Goal: Transaction & Acquisition: Purchase product/service

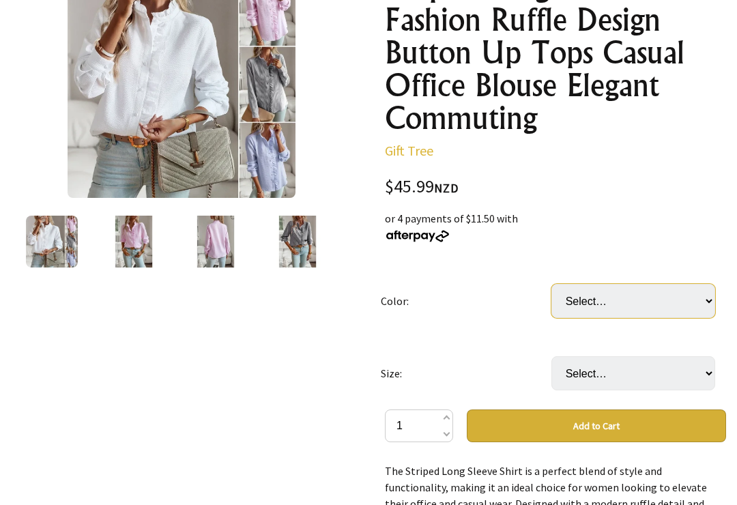
click at [708, 299] on select "Select… Black Blue Pink White" at bounding box center [633, 302] width 164 height 34
click at [305, 250] on img at bounding box center [298, 242] width 52 height 52
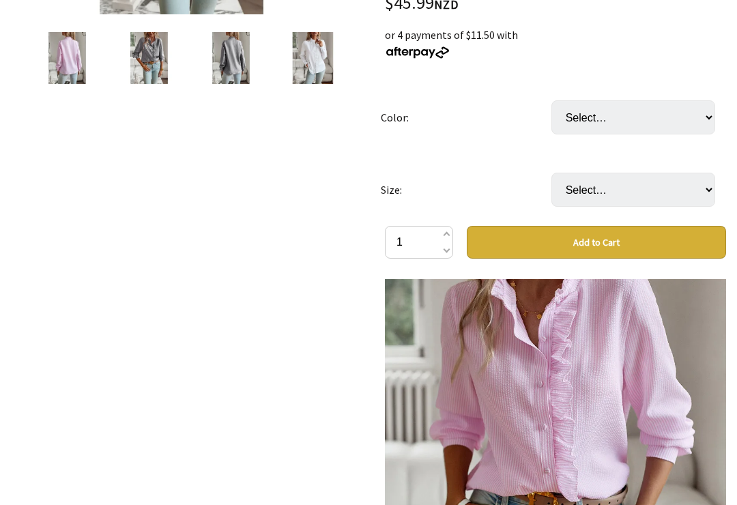
scroll to position [390, 0]
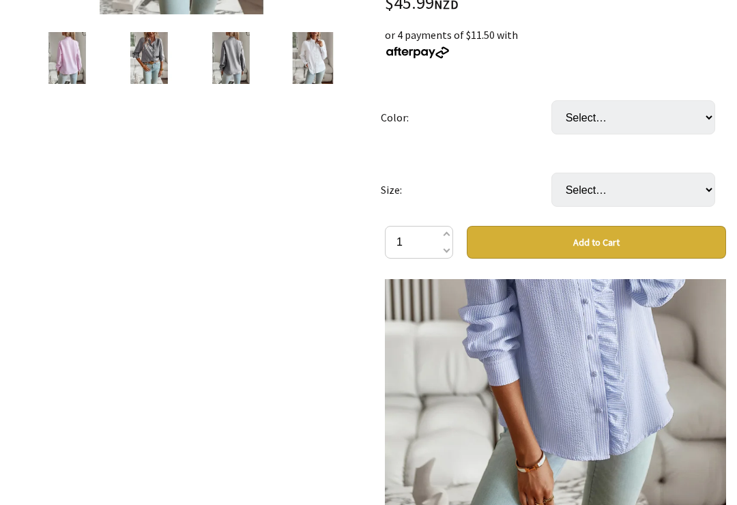
click at [325, 338] on div "4 /8" at bounding box center [181, 321] width 363 height 1090
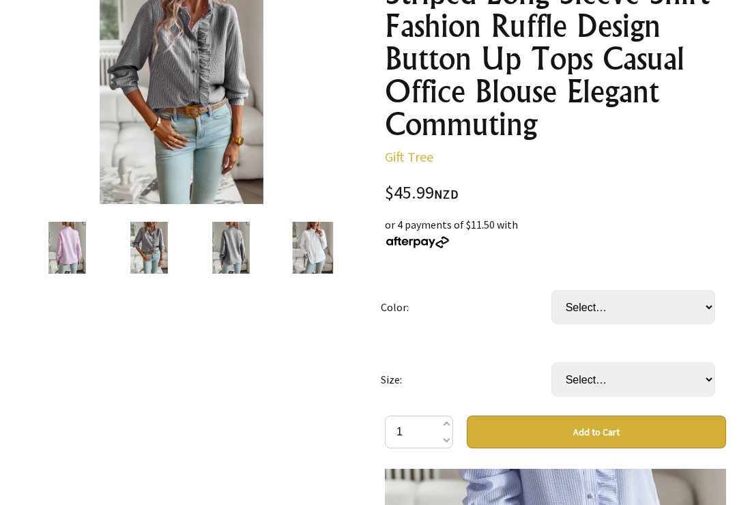
scroll to position [201, 0]
click at [705, 309] on select "Select… Black Blue Pink White" at bounding box center [633, 307] width 164 height 34
select select "Blue"
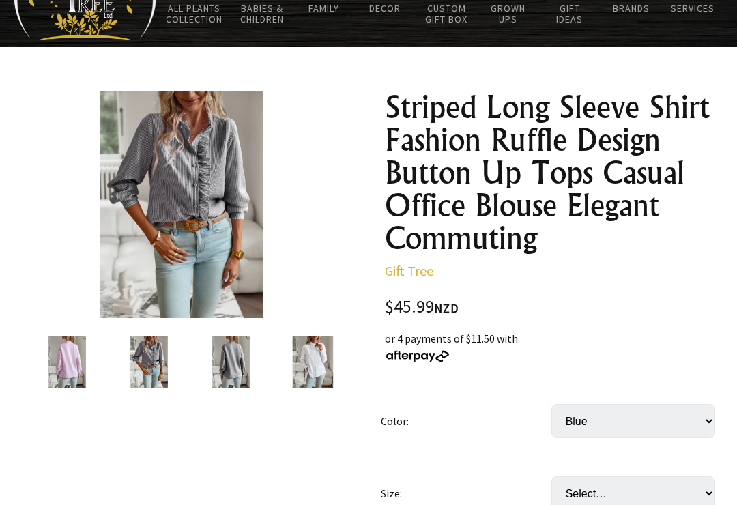
scroll to position [77, 0]
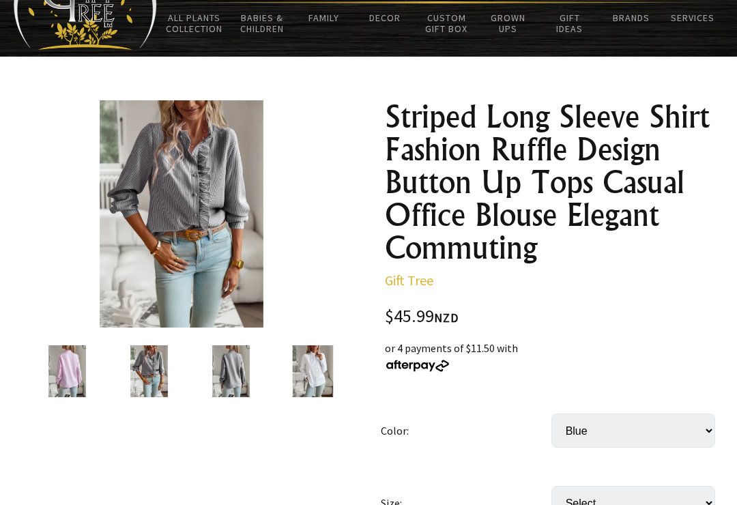
click at [207, 212] on img at bounding box center [181, 213] width 227 height 227
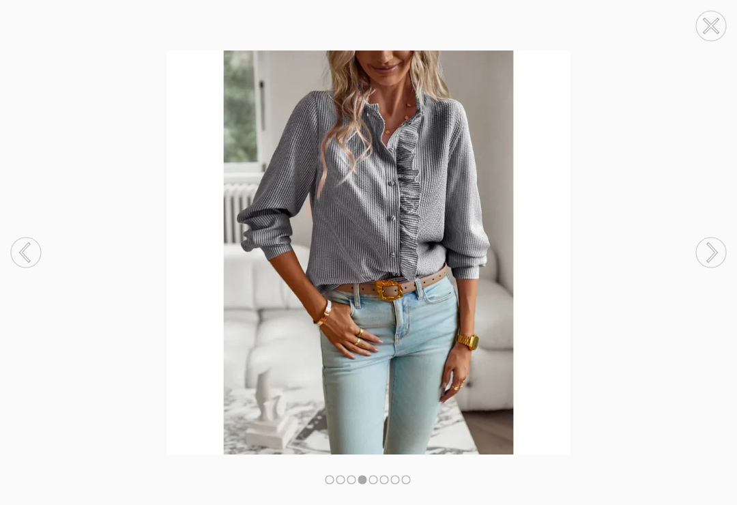
click at [715, 261] on icon at bounding box center [712, 253] width 8 height 18
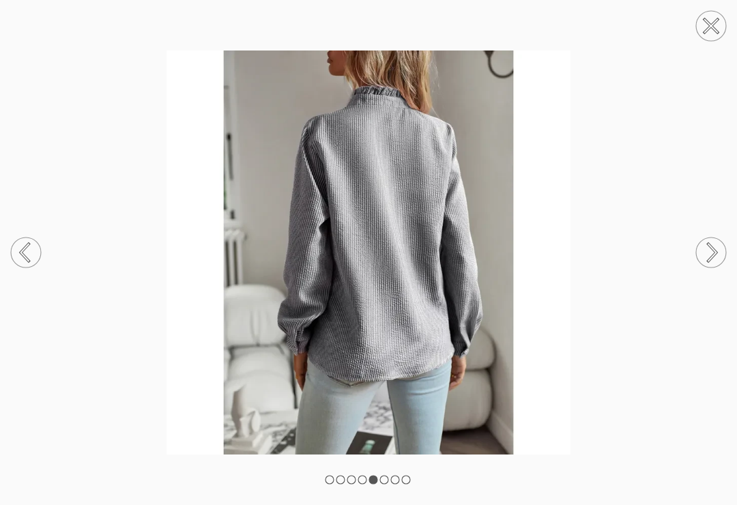
click at [713, 267] on circle at bounding box center [711, 252] width 30 height 30
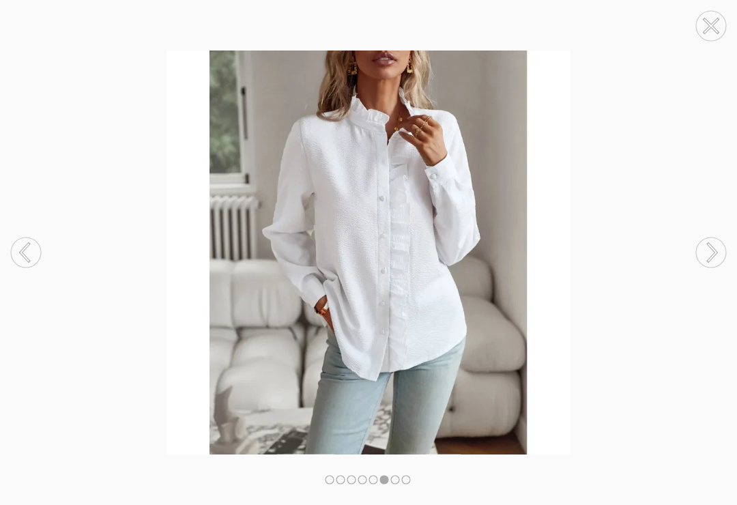
click at [707, 267] on circle at bounding box center [711, 252] width 30 height 30
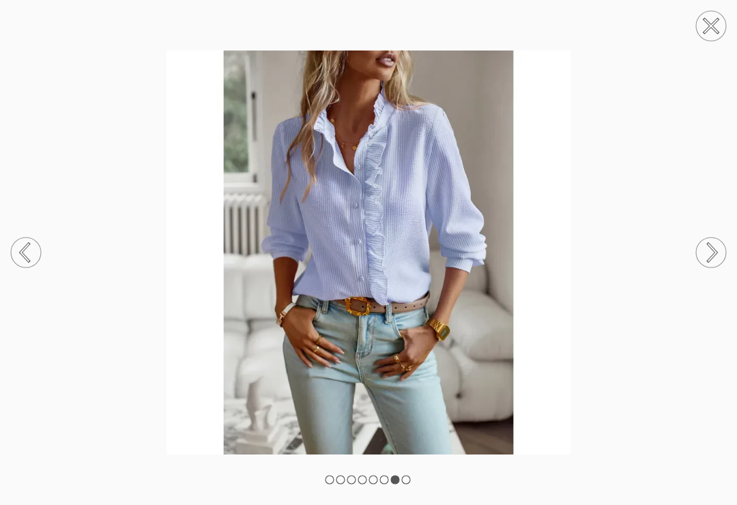
click at [716, 265] on circle at bounding box center [711, 252] width 30 height 30
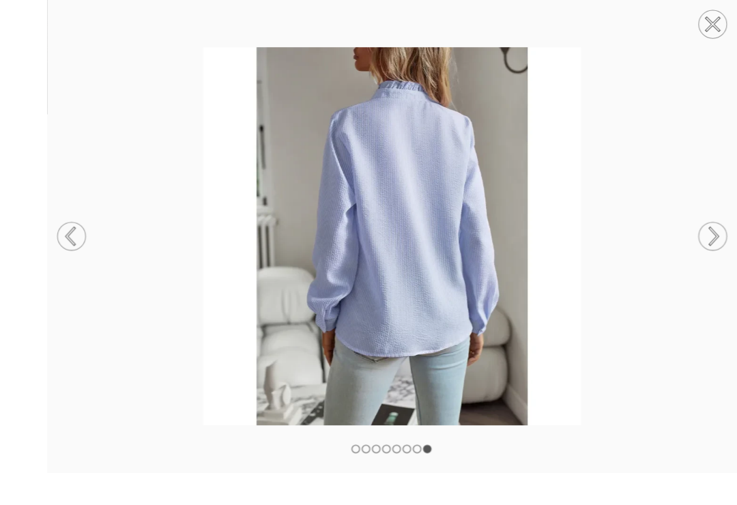
scroll to position [71, 0]
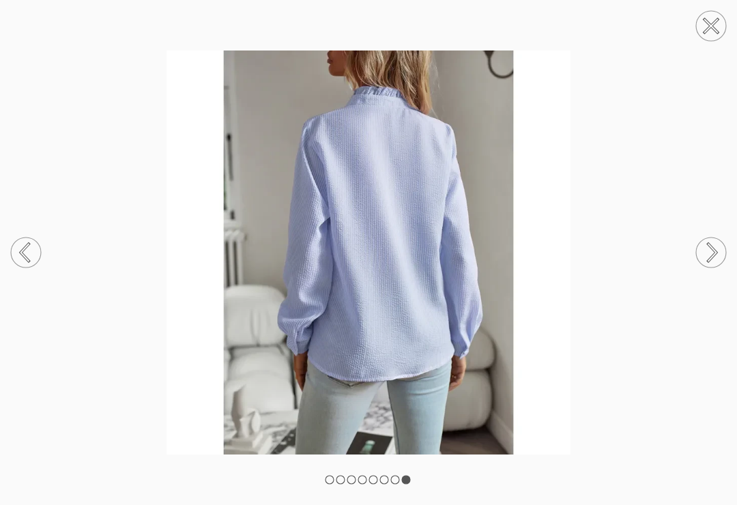
click at [710, 261] on icon at bounding box center [712, 253] width 8 height 18
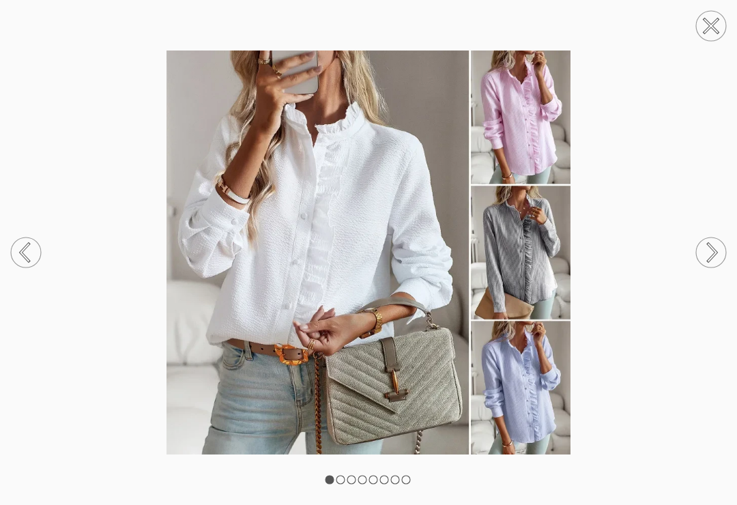
click at [709, 267] on circle at bounding box center [711, 252] width 30 height 30
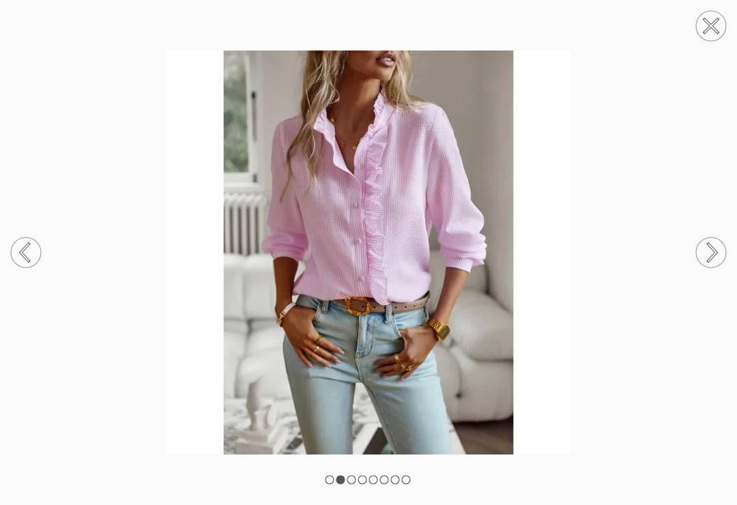
click at [712, 261] on icon at bounding box center [712, 253] width 8 height 18
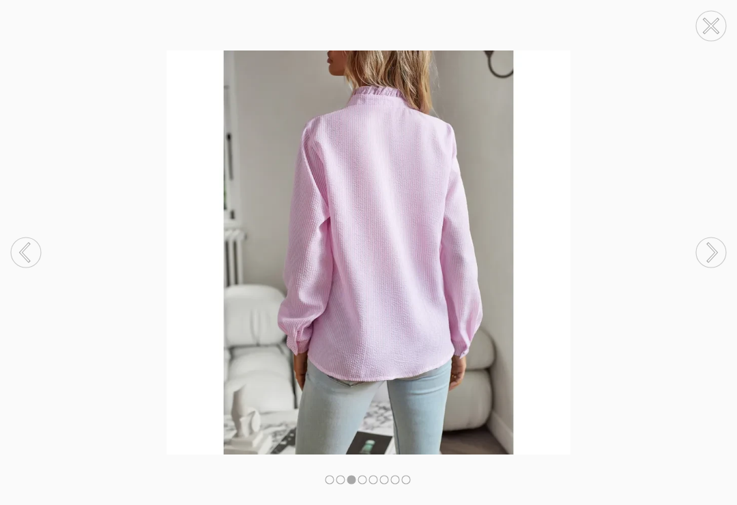
click at [702, 267] on circle at bounding box center [711, 252] width 30 height 30
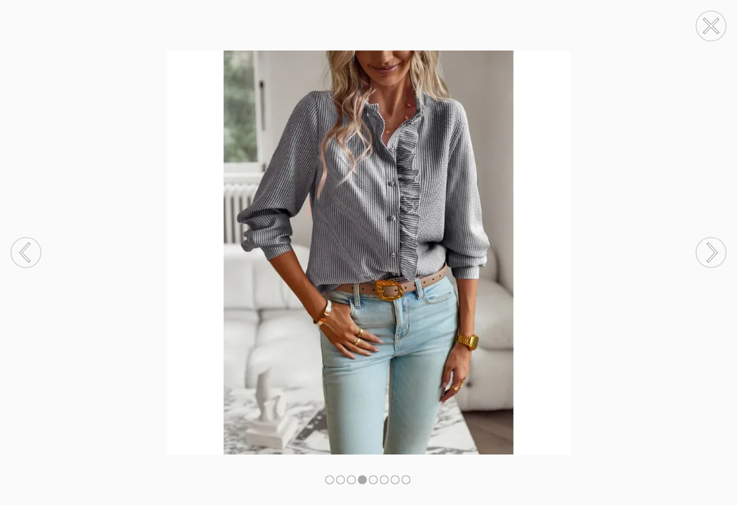
click at [721, 267] on circle at bounding box center [711, 252] width 30 height 30
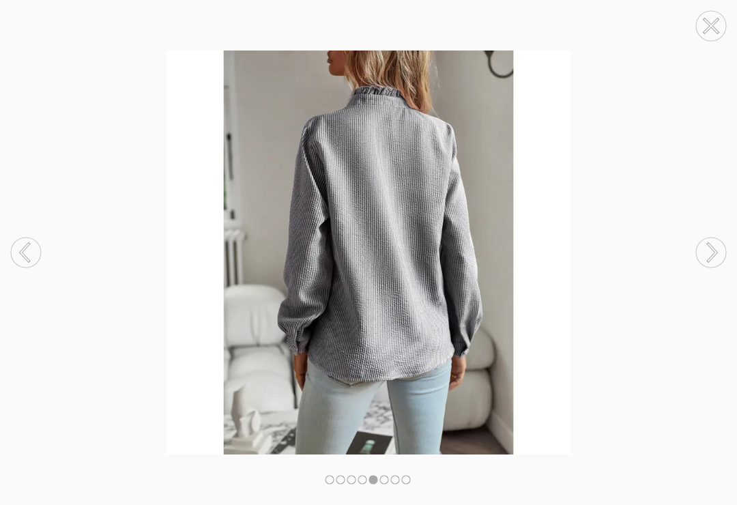
click at [714, 31] on circle at bounding box center [711, 26] width 30 height 30
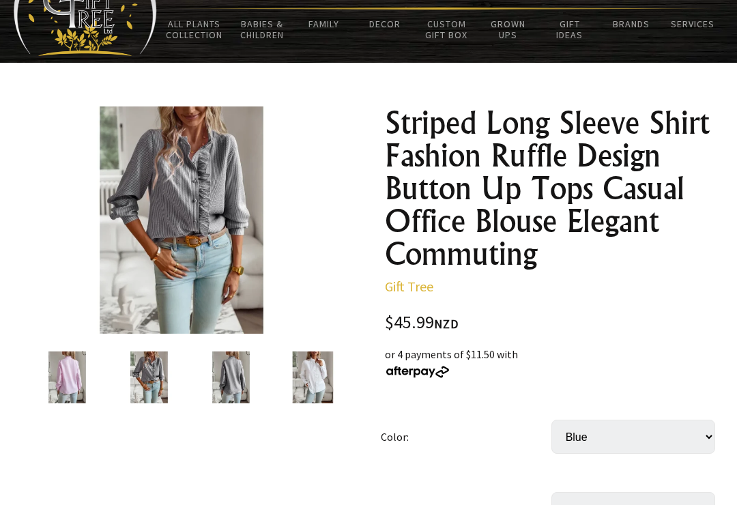
click at [701, 23] on link "Services" at bounding box center [692, 24] width 61 height 29
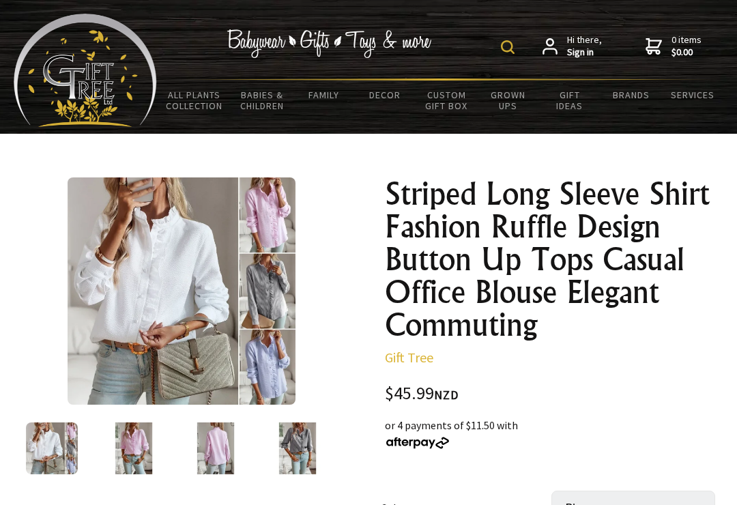
select select "Blue"
click at [267, 105] on link "Babies & Children" at bounding box center [261, 101] width 61 height 40
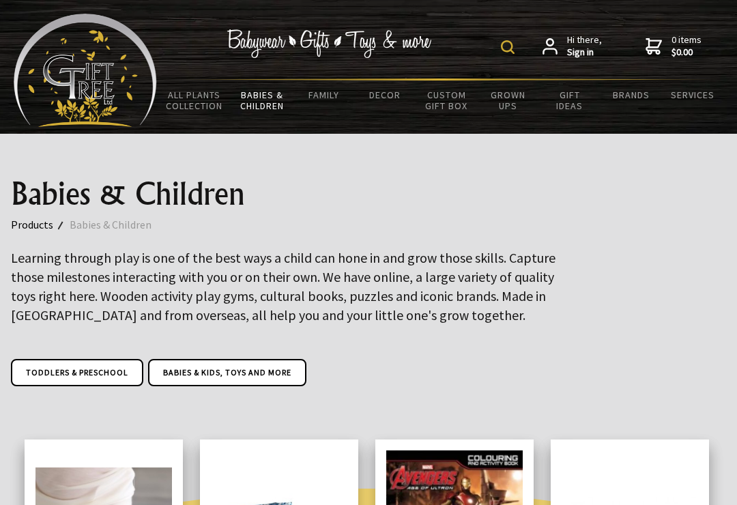
click at [0, 0] on link "Mom's Clothing" at bounding box center [0, 0] width 0 height 0
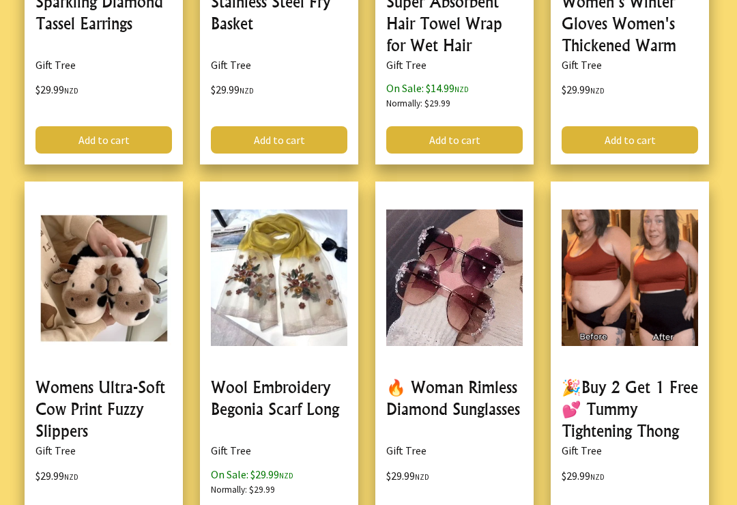
scroll to position [3369, 0]
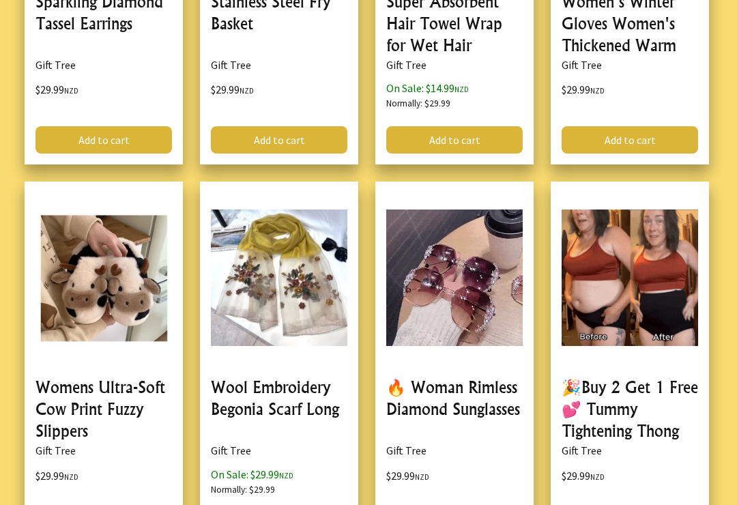
click at [474, 248] on link at bounding box center [454, 365] width 158 height 368
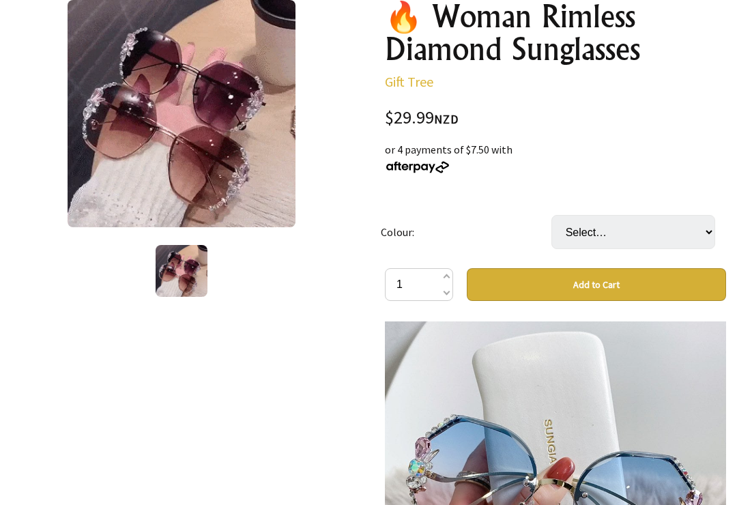
scroll to position [177, 0]
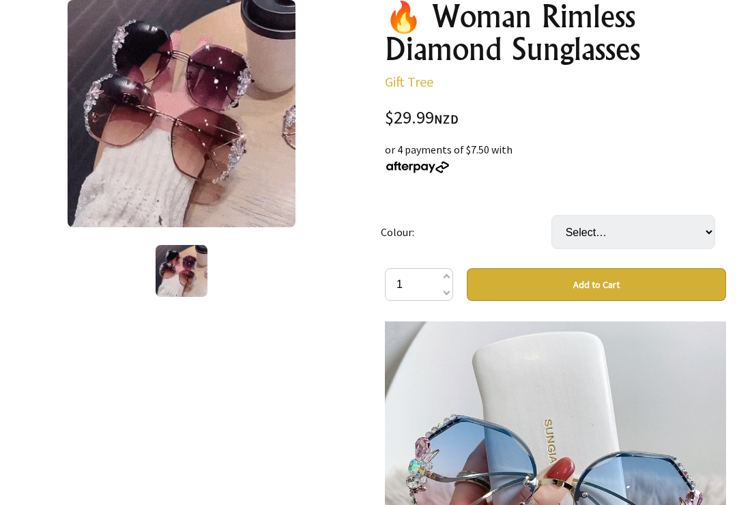
click at [235, 176] on img at bounding box center [181, 113] width 227 height 227
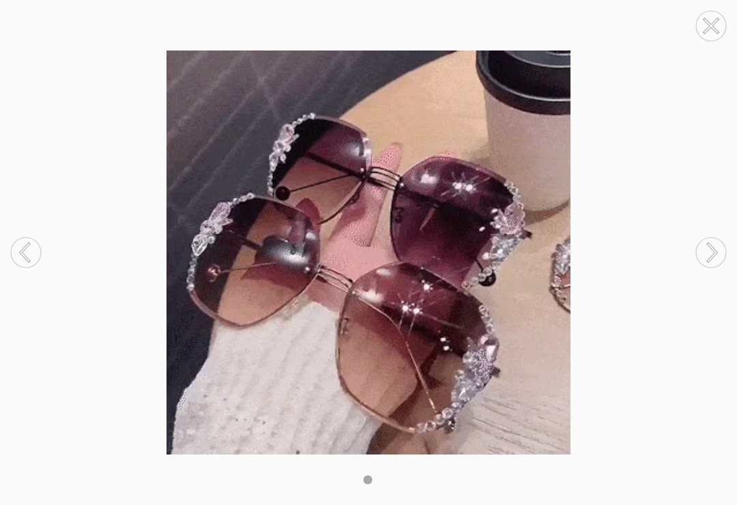
click at [723, 252] on circle at bounding box center [711, 252] width 30 height 30
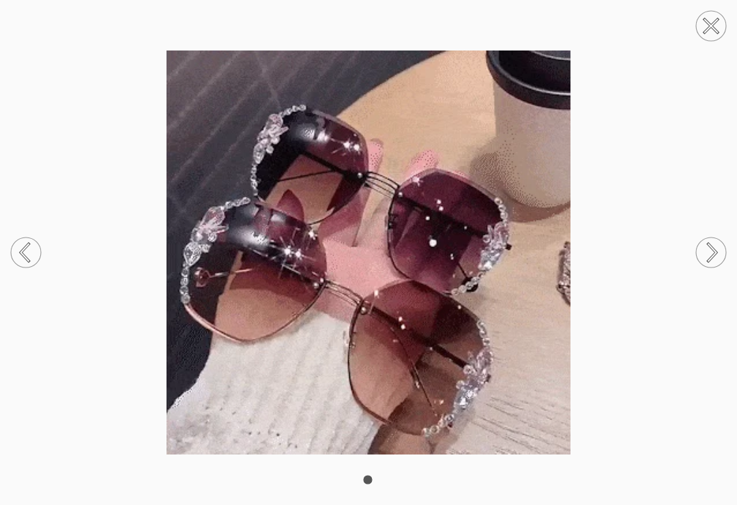
click at [712, 253] on circle at bounding box center [711, 252] width 30 height 30
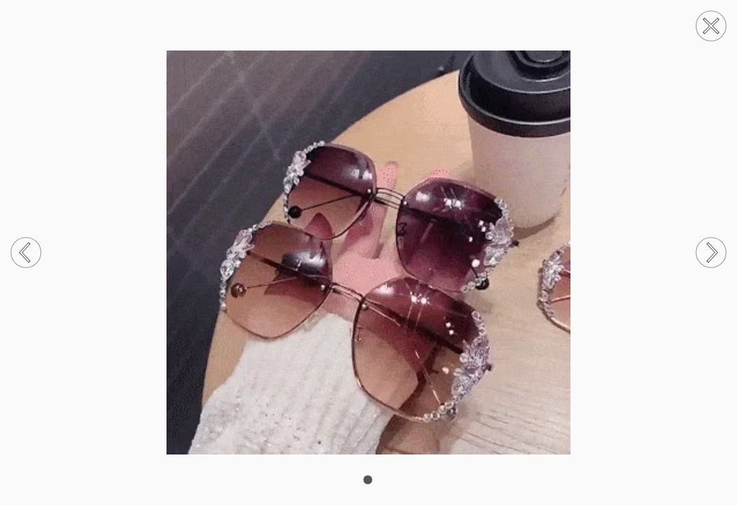
click at [712, 255] on icon at bounding box center [712, 252] width 8 height 17
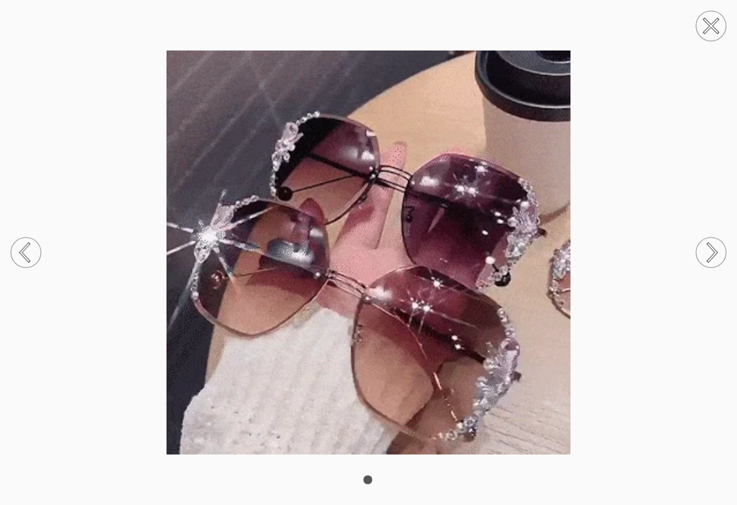
click at [714, 258] on circle at bounding box center [711, 252] width 30 height 30
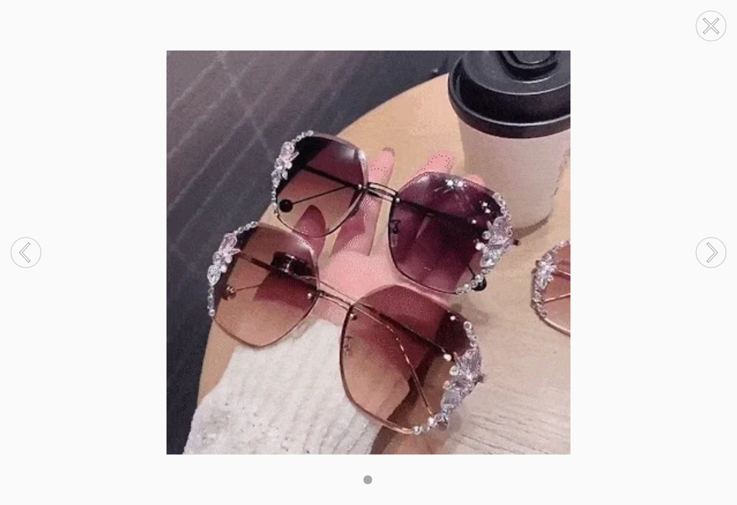
click at [717, 257] on circle at bounding box center [711, 252] width 30 height 30
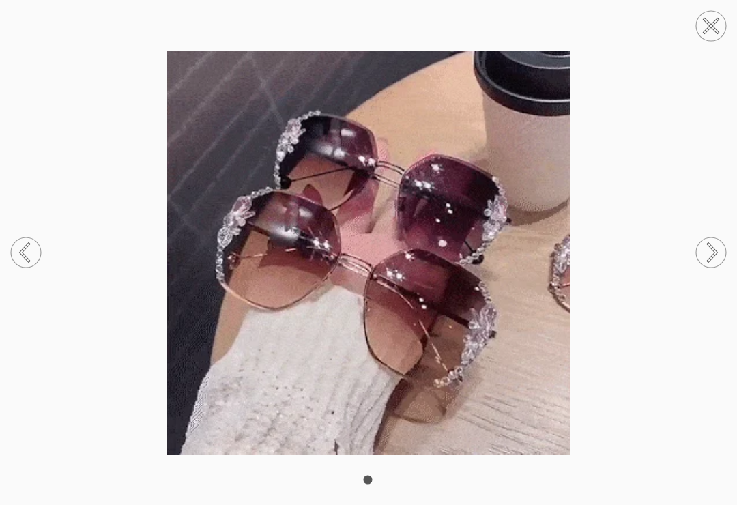
click at [713, 255] on icon at bounding box center [712, 253] width 8 height 18
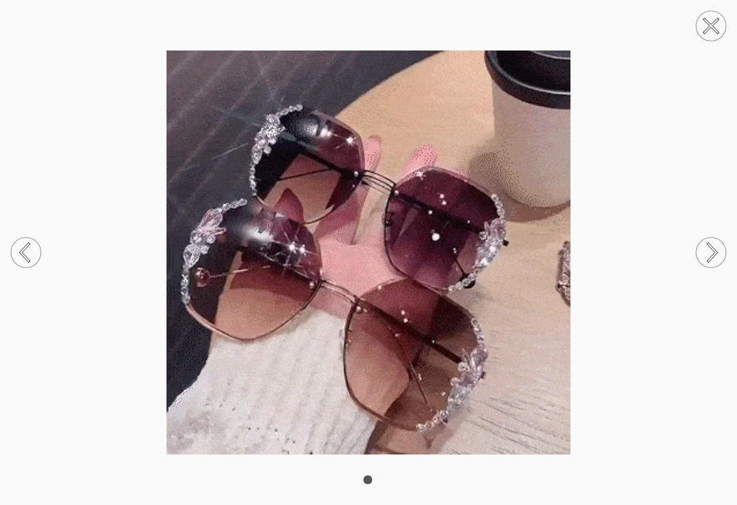
click at [716, 255] on circle at bounding box center [711, 252] width 30 height 30
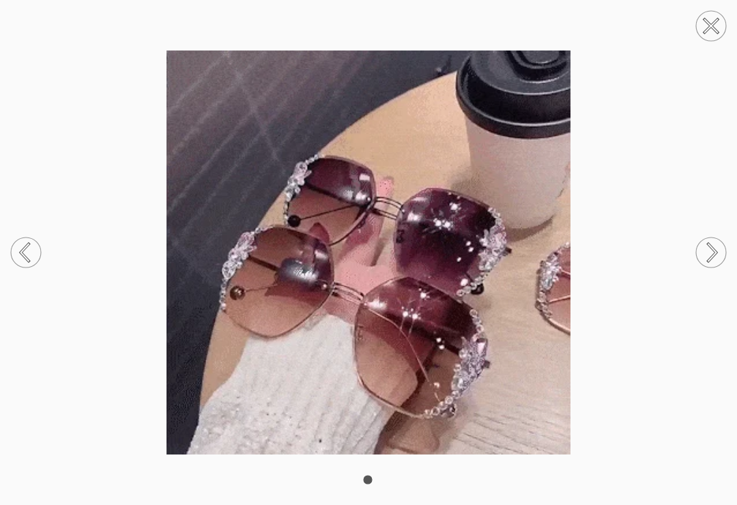
click at [709, 28] on icon at bounding box center [711, 26] width 14 height 14
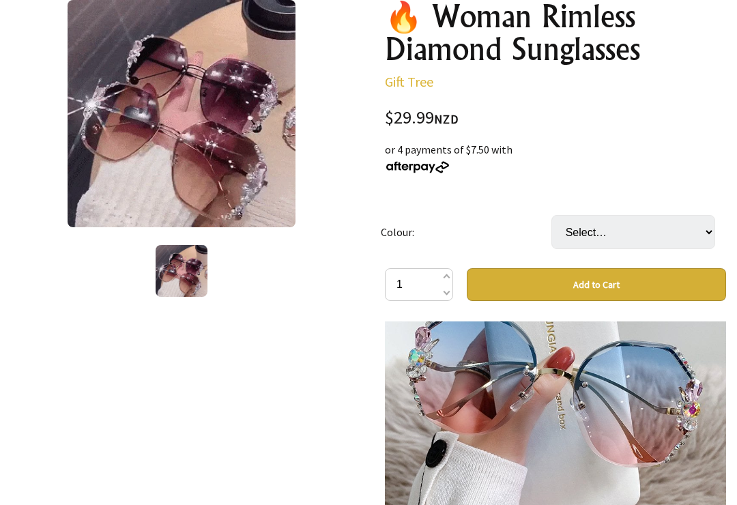
scroll to position [110, 0]
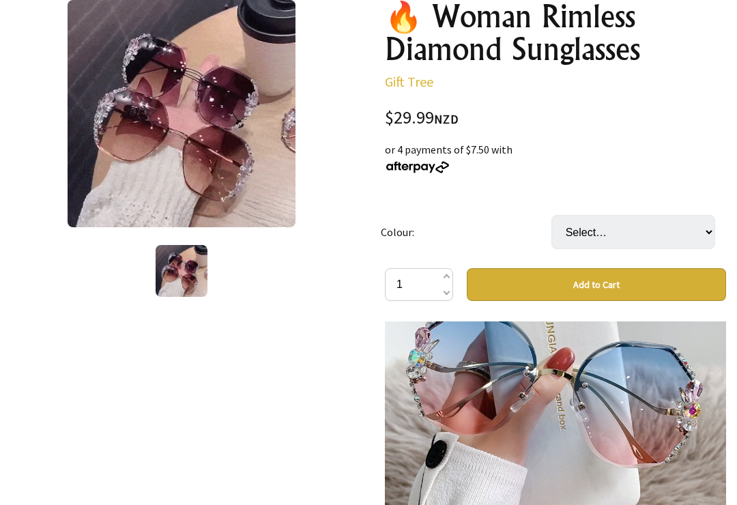
click at [563, 407] on img at bounding box center [555, 382] width 341 height 341
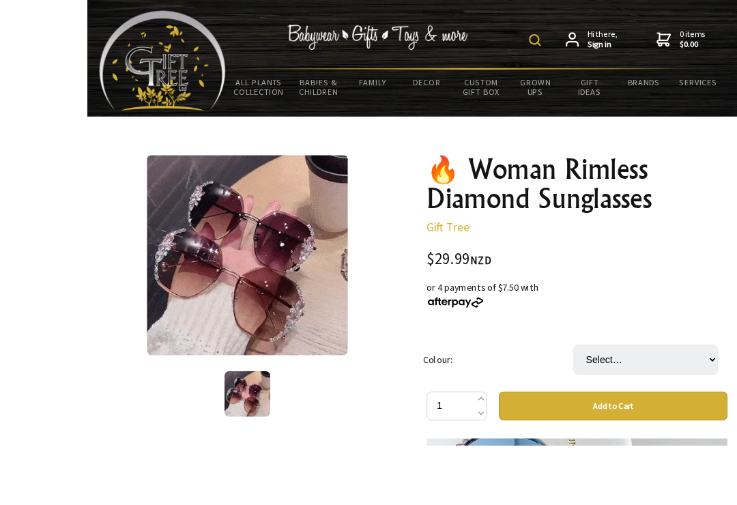
scroll to position [183, 0]
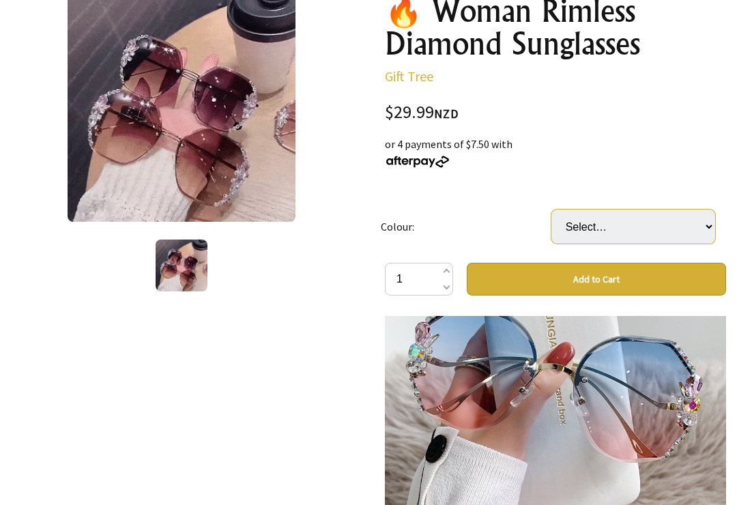
click at [701, 233] on select "Select… Blue&Pink Grey&Pink Pink Black Grey Brown Purple" at bounding box center [633, 226] width 164 height 34
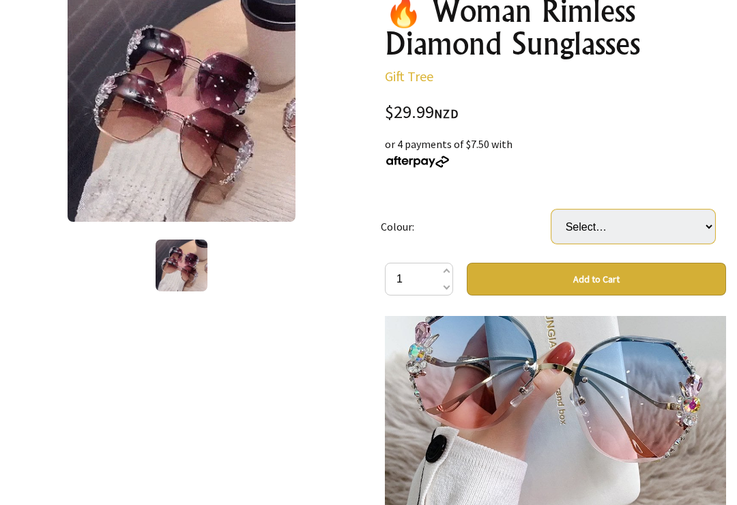
select select "Black"
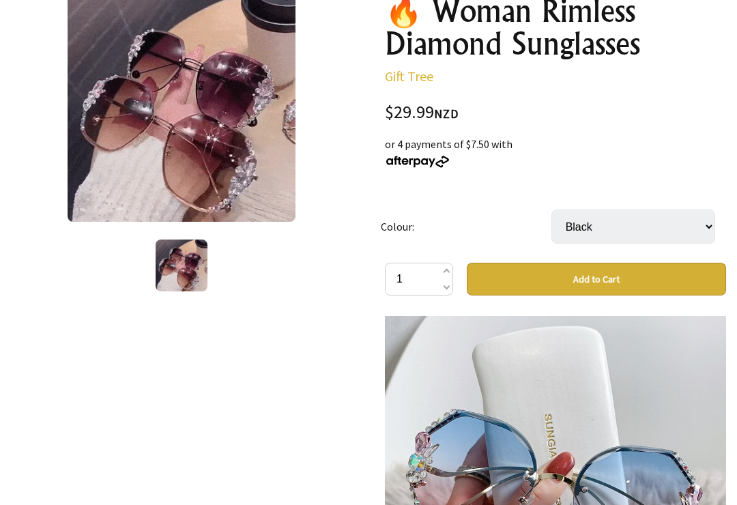
select select "Grey"
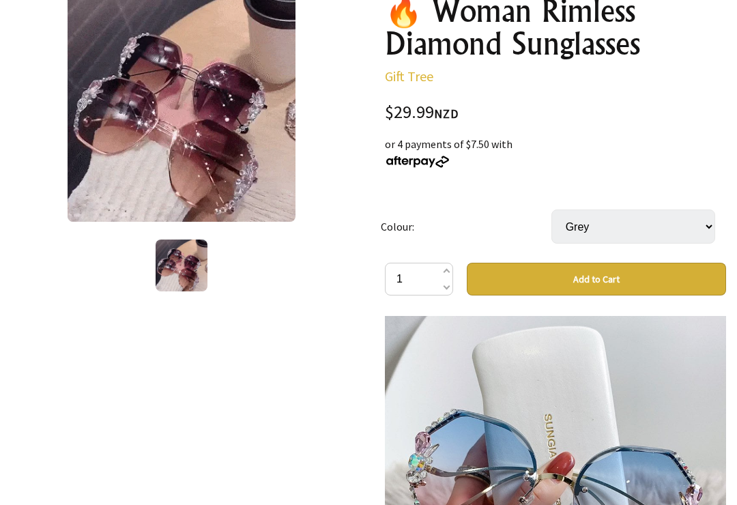
select select "Black"
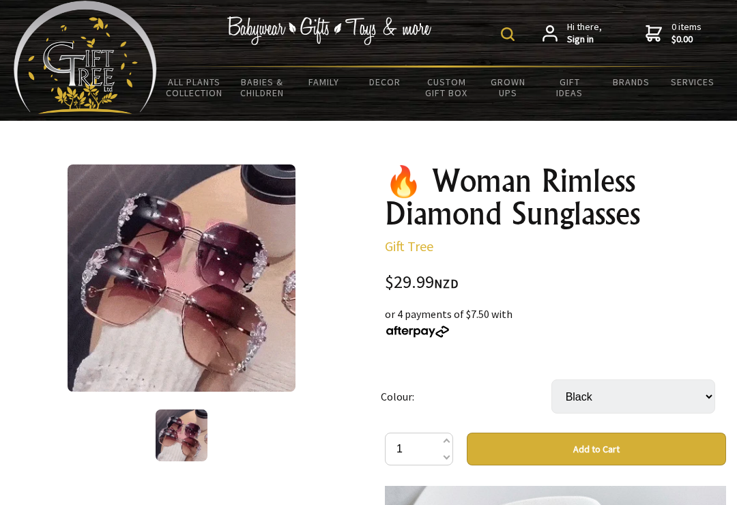
scroll to position [0, 0]
